Goal: Transaction & Acquisition: Subscribe to service/newsletter

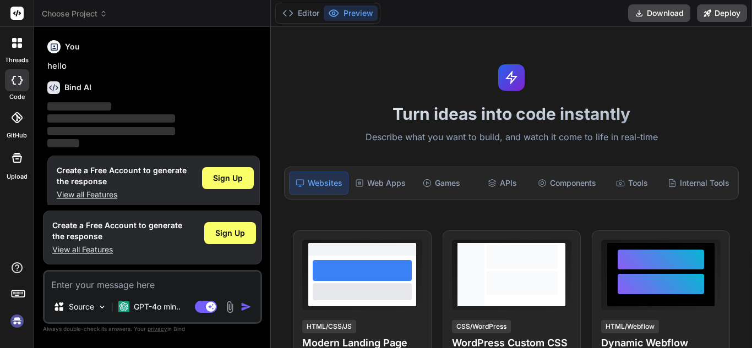
scroll to position [10, 0]
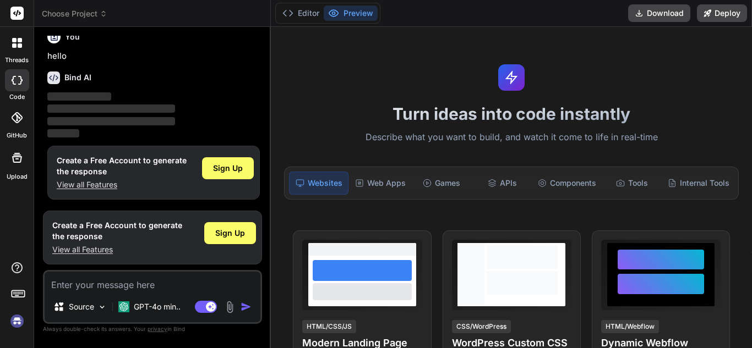
click at [19, 319] on img at bounding box center [17, 321] width 19 height 19
type textarea "x"
click at [19, 318] on img at bounding box center [17, 321] width 19 height 19
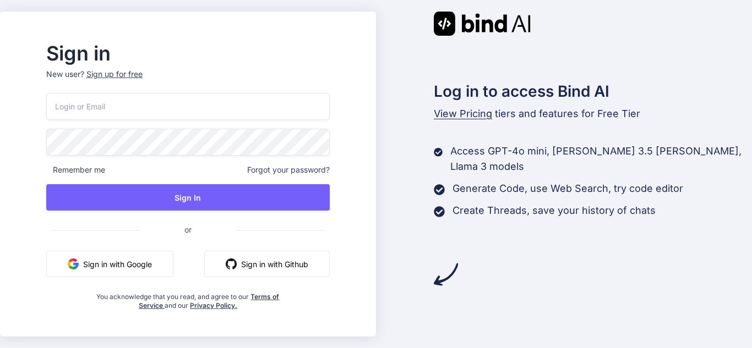
click at [143, 73] on div "Sign up for free" at bounding box center [114, 74] width 56 height 11
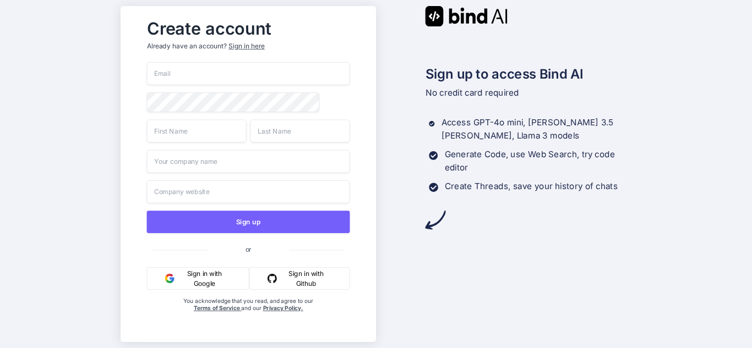
click at [224, 59] on div "Create account Already have an account? Sign in here" at bounding box center [247, 38] width 203 height 48
drag, startPoint x: 254, startPoint y: 46, endPoint x: 250, endPoint y: 68, distance: 22.4
click at [253, 67] on div "Create account Already have an account? Sign in here Sign up or Sign in with Go…" at bounding box center [248, 174] width 226 height 321
click at [244, 69] on input "email" at bounding box center [247, 73] width 203 height 23
type input "d"
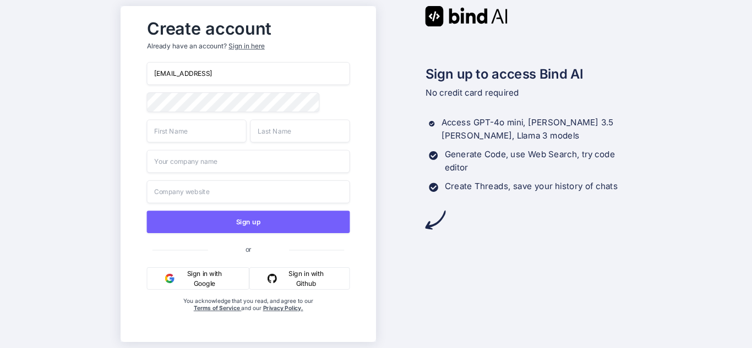
type input "dev7@yopmail.come"
click at [220, 140] on input "text" at bounding box center [196, 130] width 100 height 23
type input "dev7"
click at [296, 131] on input "text" at bounding box center [300, 130] width 100 height 23
type input "dev7"
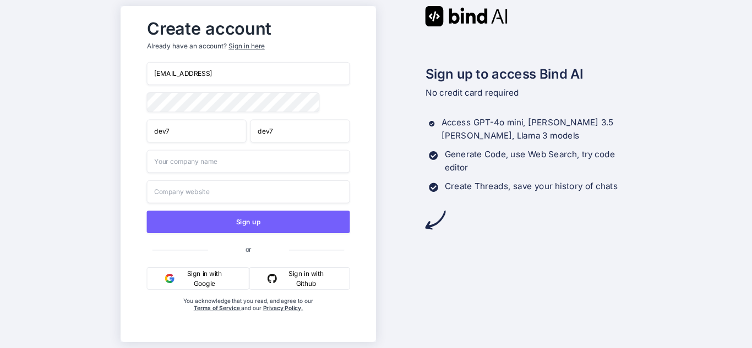
click at [269, 165] on input "text" at bounding box center [247, 161] width 203 height 23
type input "dev7"
click at [267, 192] on input "text" at bounding box center [247, 192] width 203 height 23
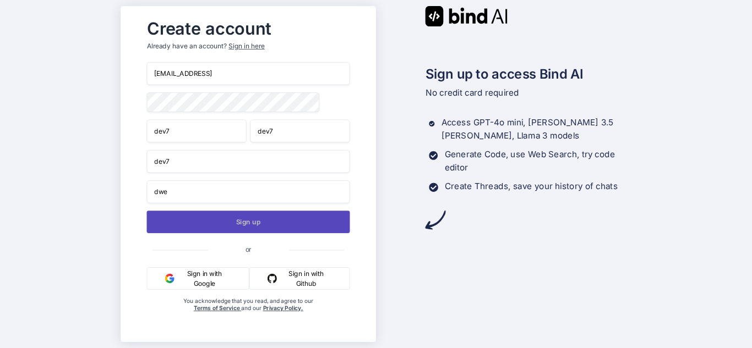
type input "dwe"
click at [264, 225] on button "Sign up" at bounding box center [247, 222] width 203 height 23
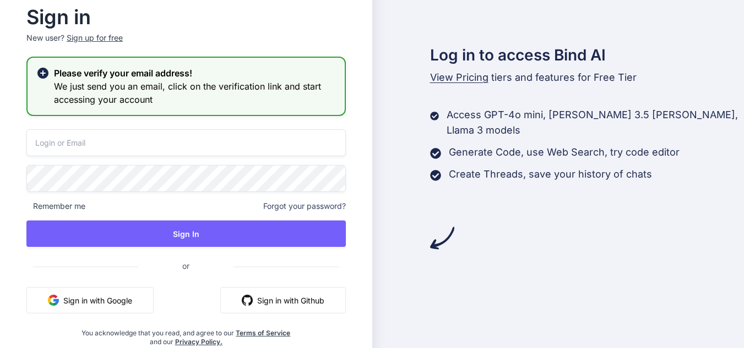
click at [284, 91] on h3 "We just send you an email, click on the verification link and start accessing y…" at bounding box center [195, 93] width 282 height 26
click at [153, 141] on input "email" at bounding box center [185, 142] width 319 height 27
click at [112, 37] on p "New user? Sign up for free" at bounding box center [185, 44] width 319 height 24
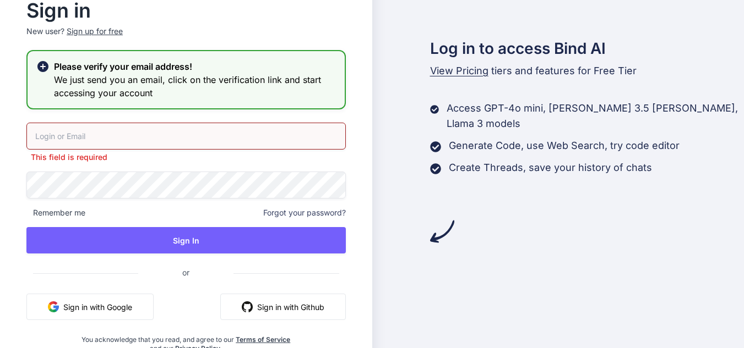
click at [108, 28] on div "Sign up for free" at bounding box center [95, 31] width 56 height 11
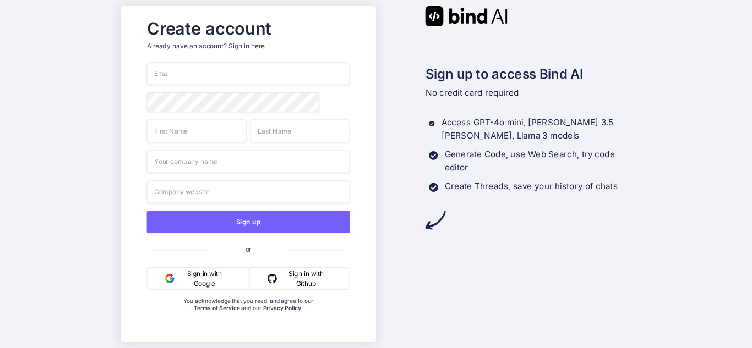
click at [171, 74] on input "email" at bounding box center [247, 73] width 203 height 23
type input "dev8@yopmail.com"
type input "dev6"
type input "dev7"
type input "dev8"
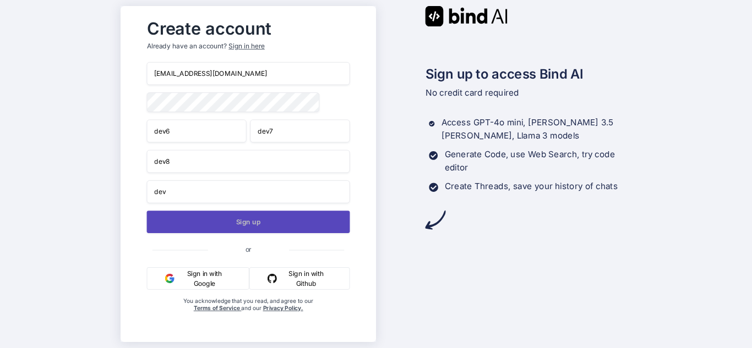
type input "dev"
click at [250, 227] on button "Sign up" at bounding box center [247, 222] width 203 height 23
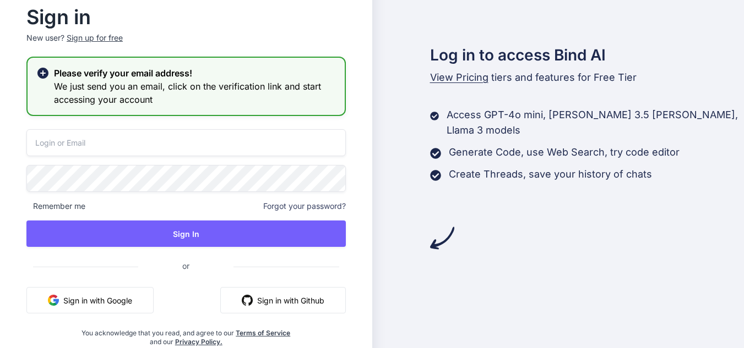
click at [134, 141] on input "email" at bounding box center [185, 142] width 319 height 27
type input "f"
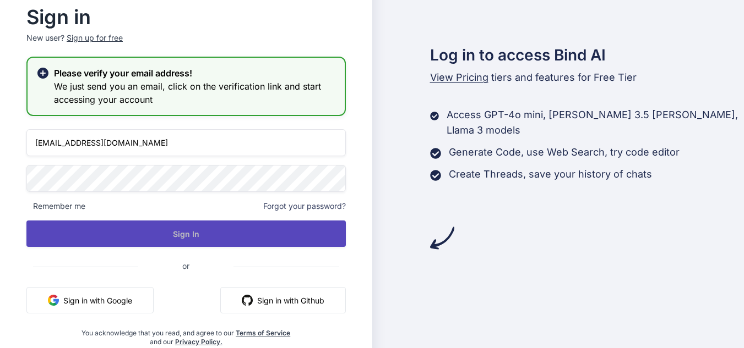
click at [183, 230] on button "Sign In" at bounding box center [185, 234] width 319 height 26
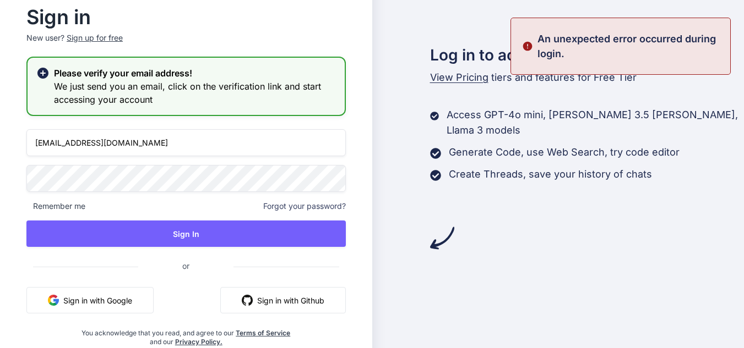
click at [67, 146] on input "ganesh4@yopmail.com" at bounding box center [185, 142] width 319 height 27
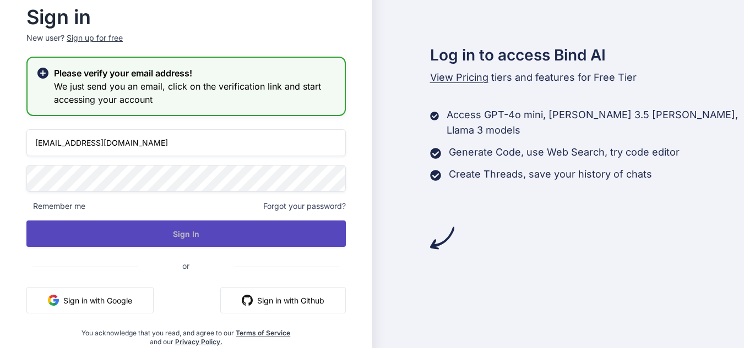
click at [157, 230] on button "Sign In" at bounding box center [185, 234] width 319 height 26
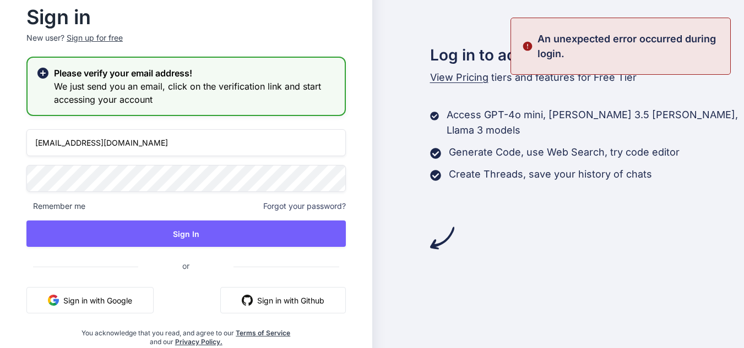
click at [68, 143] on input "ganesh2@yopmail.com" at bounding box center [185, 142] width 319 height 27
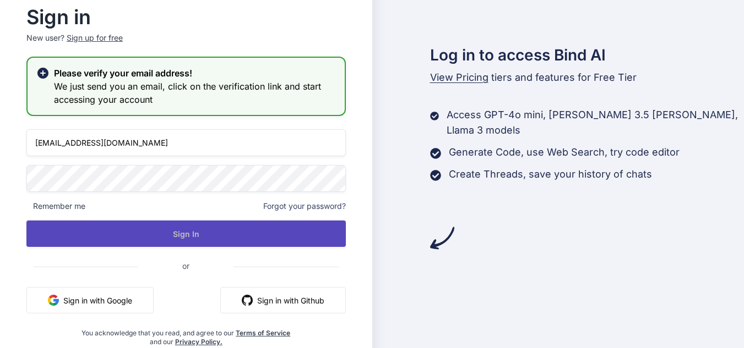
click at [205, 244] on button "Sign In" at bounding box center [185, 234] width 319 height 26
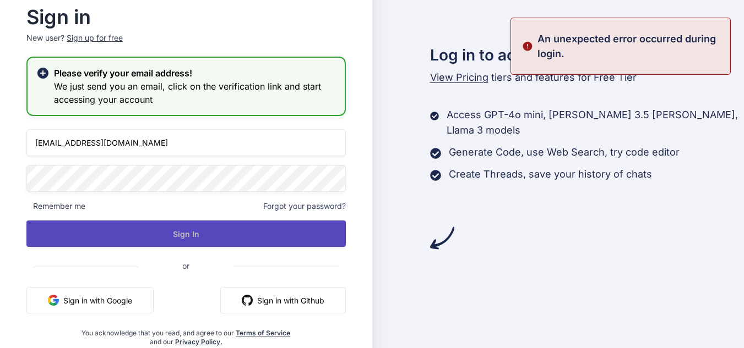
click at [221, 238] on button "Sign In" at bounding box center [185, 234] width 319 height 26
click at [224, 232] on button "Sign In" at bounding box center [185, 234] width 319 height 26
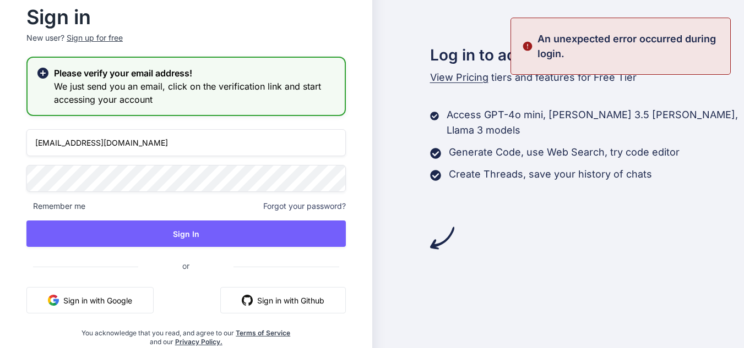
click at [66, 144] on input "ganesh5@yopmail.com" at bounding box center [185, 142] width 319 height 27
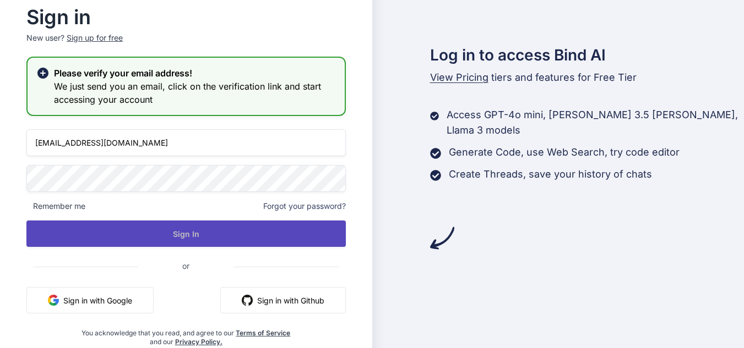
click at [184, 234] on button "Sign In" at bounding box center [185, 234] width 319 height 26
click at [189, 240] on button "Sign In" at bounding box center [185, 234] width 319 height 26
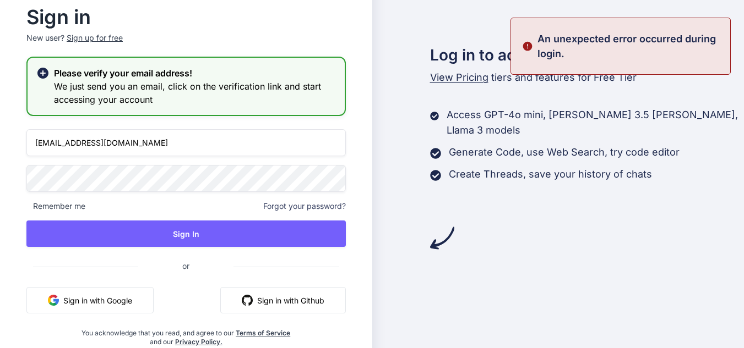
click at [65, 141] on input "ganesh6@yopmail.com" at bounding box center [185, 142] width 319 height 27
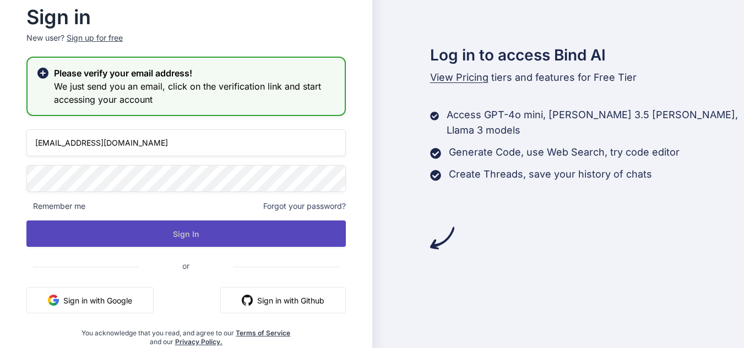
type input "ganesh2@yopmail.com"
click at [177, 235] on button "Sign In" at bounding box center [185, 234] width 319 height 26
click at [151, 231] on button "Sign In" at bounding box center [185, 234] width 319 height 26
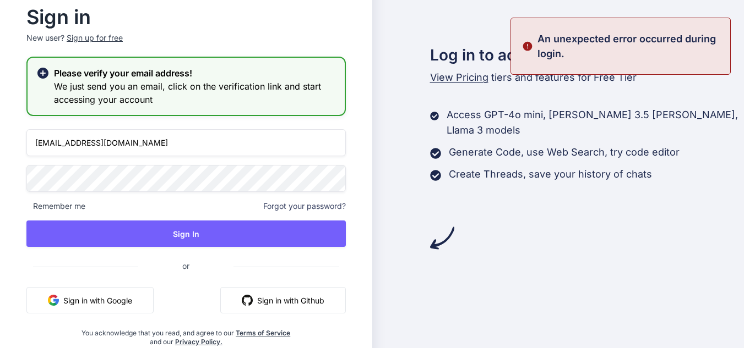
click at [118, 35] on div "Sign up for free" at bounding box center [95, 37] width 56 height 11
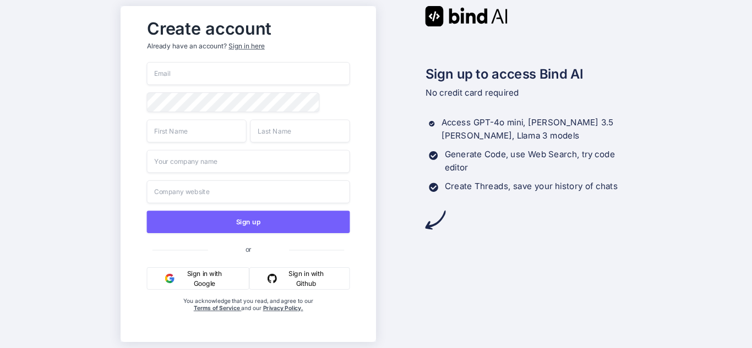
click at [257, 72] on input "email" at bounding box center [247, 73] width 203 height 23
type input "dev8@yopmail.com"
type input "dwerh"
type input "iuhiuh"
type input "uhiuh"
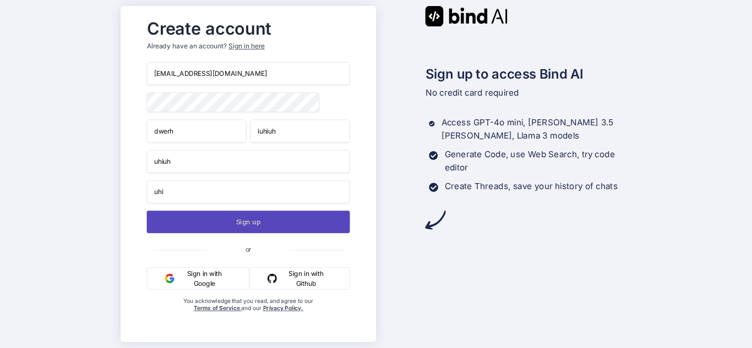
type input "uhi"
click at [284, 224] on button "Sign up" at bounding box center [247, 222] width 203 height 23
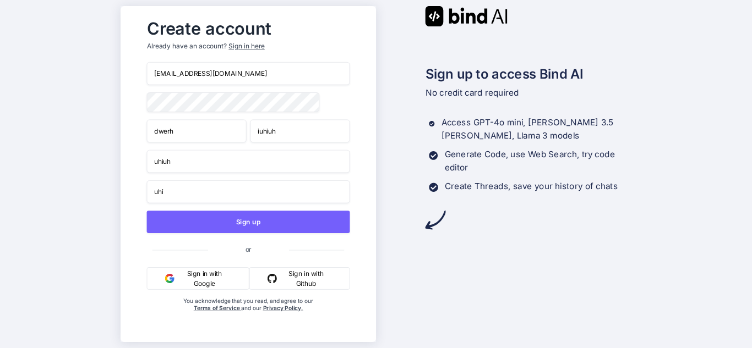
click at [172, 73] on input "dev8@yopmail.com" at bounding box center [247, 73] width 203 height 23
click at [169, 69] on input "dev8@yopmail.com" at bounding box center [247, 73] width 203 height 23
click at [167, 74] on input "dev8@yopmail.com" at bounding box center [247, 73] width 203 height 23
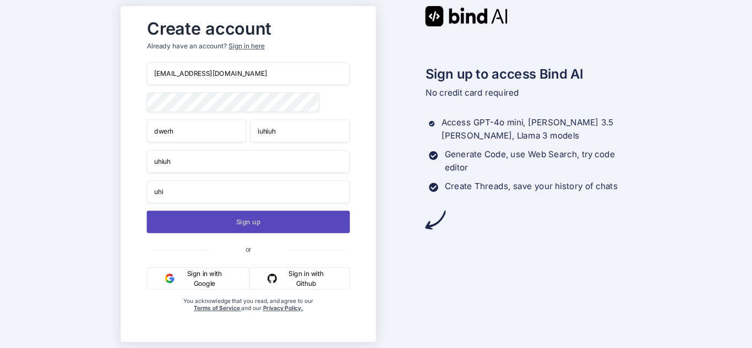
type input "[EMAIL_ADDRESS][DOMAIN_NAME]"
click at [257, 224] on button "Sign up" at bounding box center [247, 222] width 203 height 23
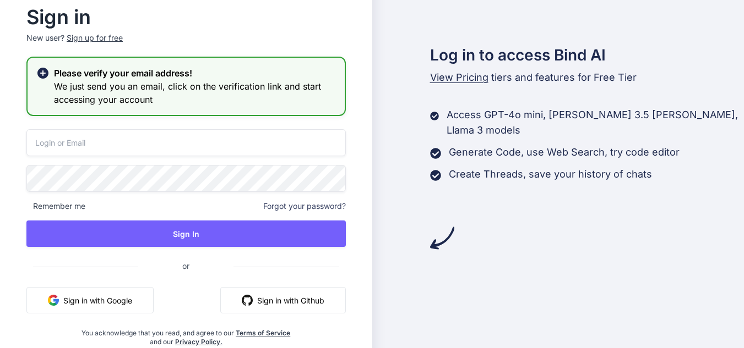
click at [115, 135] on input "email" at bounding box center [185, 142] width 319 height 27
type input "[EMAIL_ADDRESS][DOMAIN_NAME]"
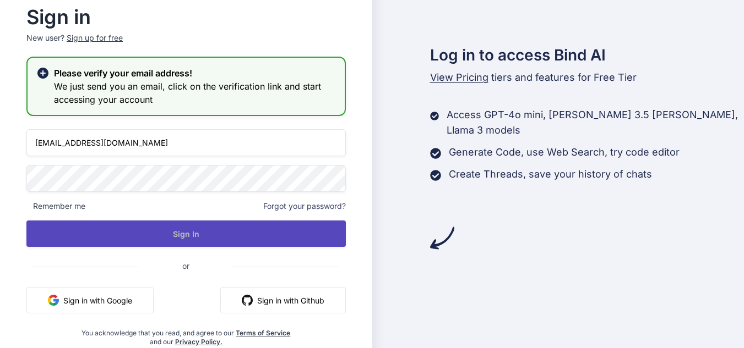
click at [194, 235] on button "Sign In" at bounding box center [185, 234] width 319 height 26
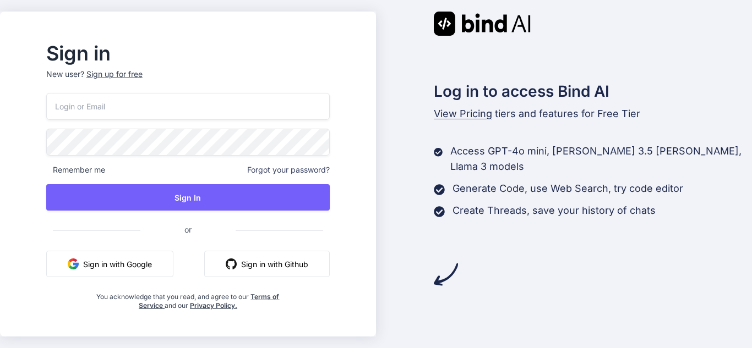
click at [150, 109] on input "email" at bounding box center [188, 106] width 284 height 27
type input "[EMAIL_ADDRESS][DOMAIN_NAME]"
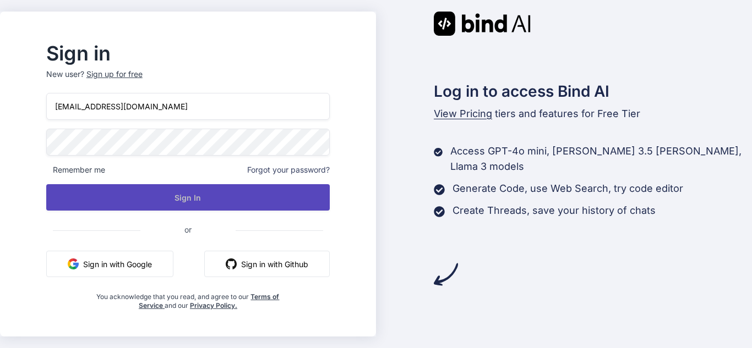
click at [209, 198] on button "Sign In" at bounding box center [188, 197] width 284 height 26
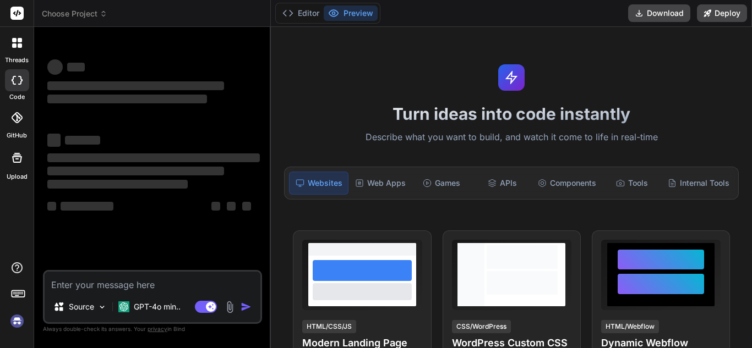
type textarea "x"
